Goal: Navigation & Orientation: Find specific page/section

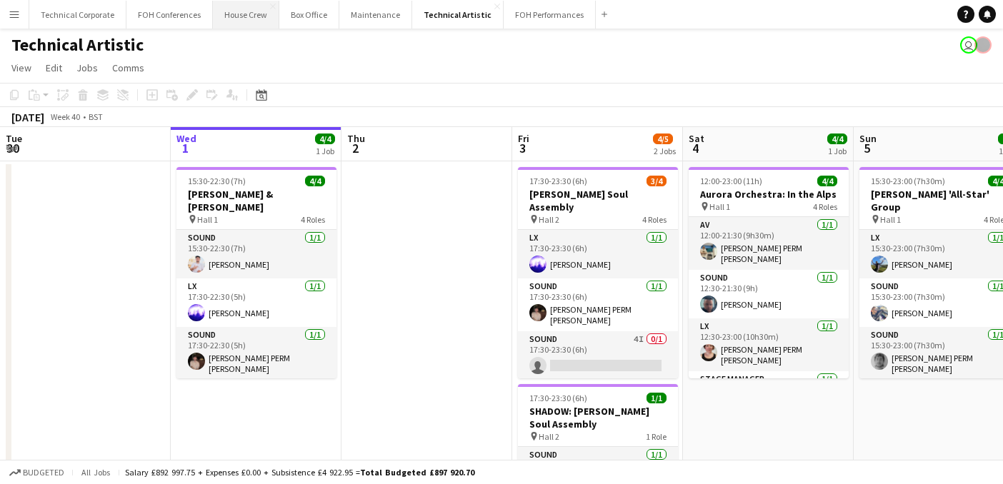
click at [233, 15] on button "House Crew Close" at bounding box center [246, 15] width 66 height 28
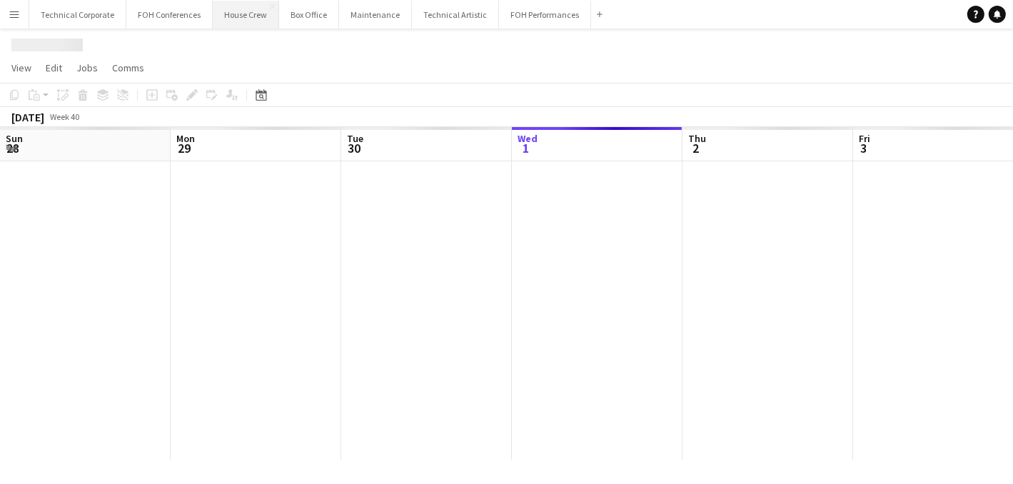
scroll to position [0, 341]
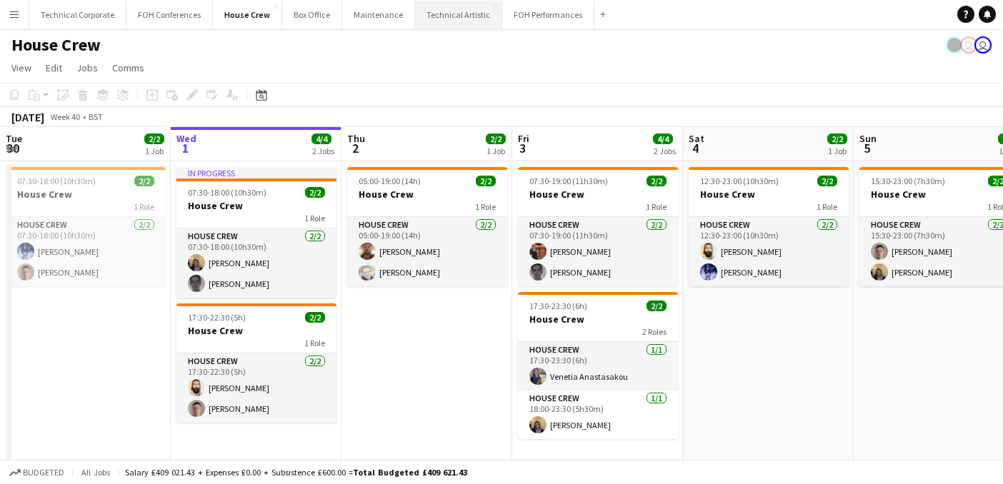
click at [454, 18] on button "Technical Artistic Close" at bounding box center [458, 15] width 87 height 28
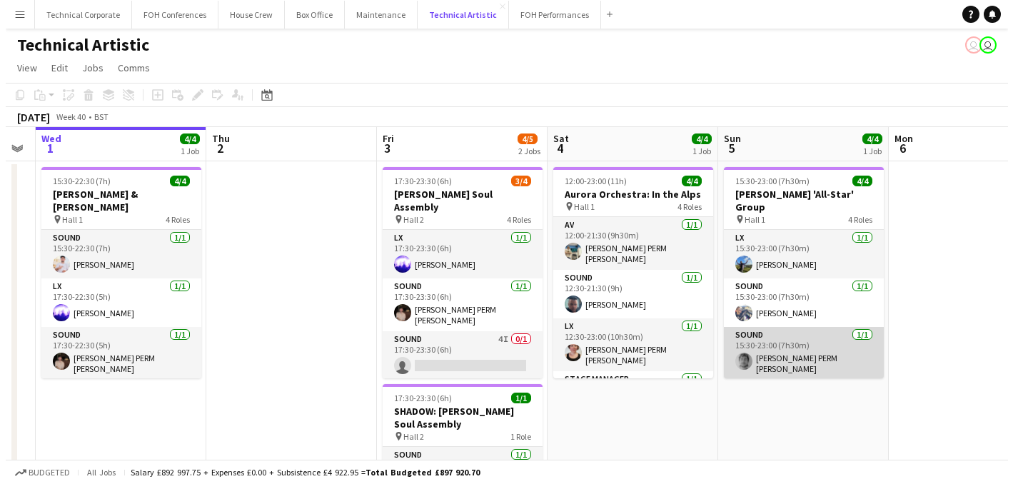
scroll to position [32, 0]
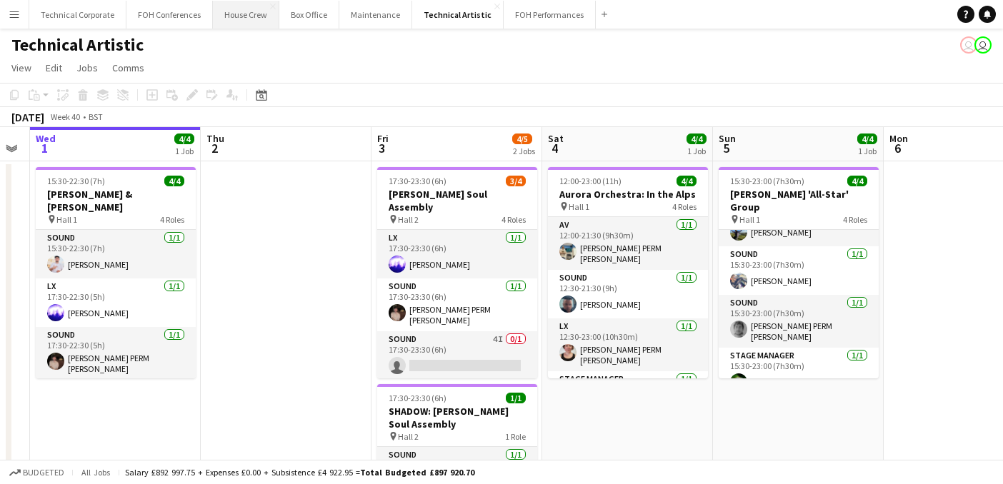
click at [237, 8] on button "House Crew Close" at bounding box center [246, 15] width 66 height 28
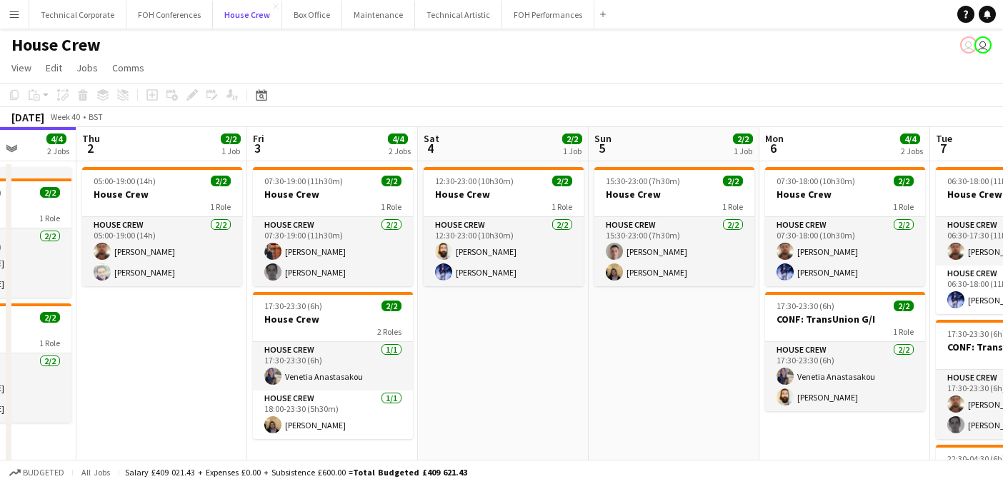
scroll to position [0, 442]
